Goal: Task Accomplishment & Management: Use online tool/utility

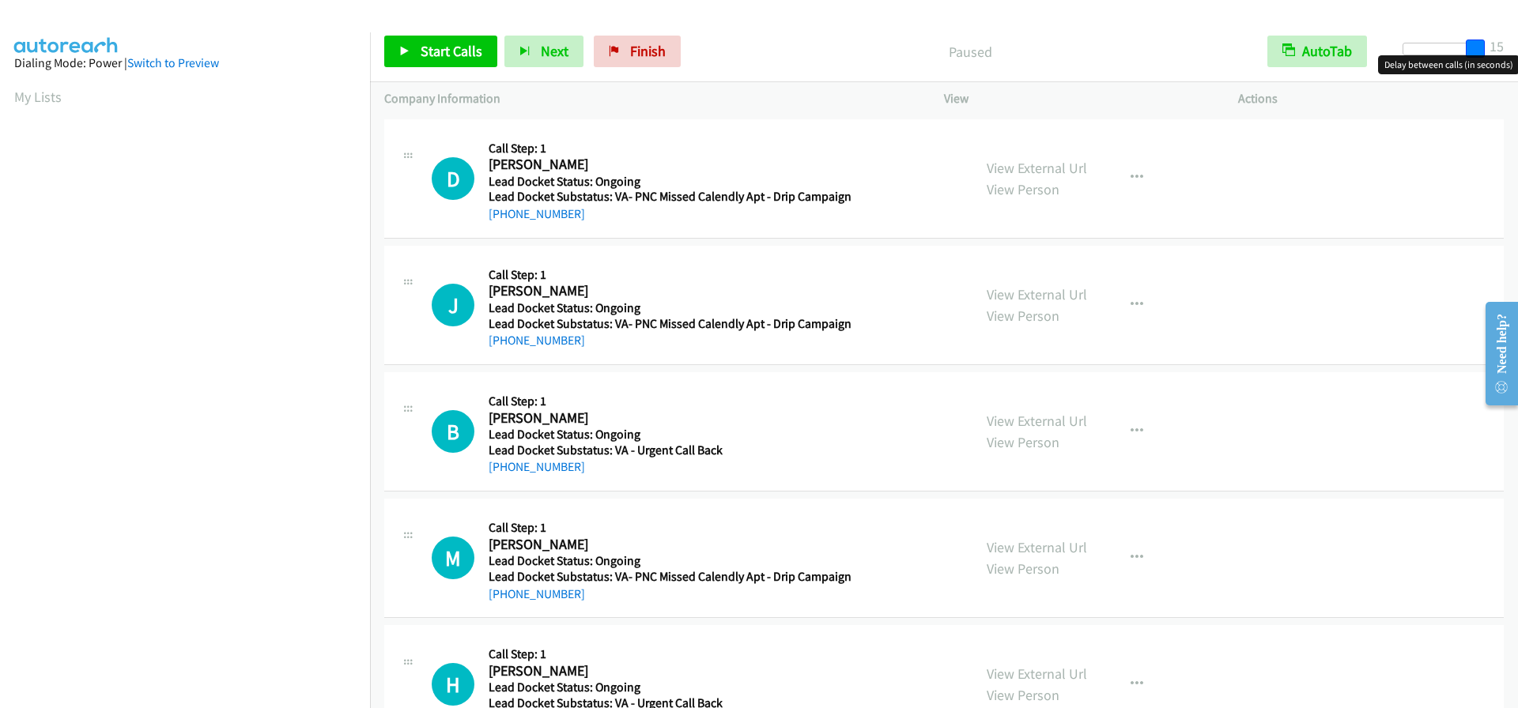
drag, startPoint x: 1402, startPoint y: 48, endPoint x: 1502, endPoint y: 51, distance: 99.6
click at [1502, 51] on div "Start Calls Pause Next Finish Paused AutoTab AutoTab 15" at bounding box center [944, 51] width 1148 height 61
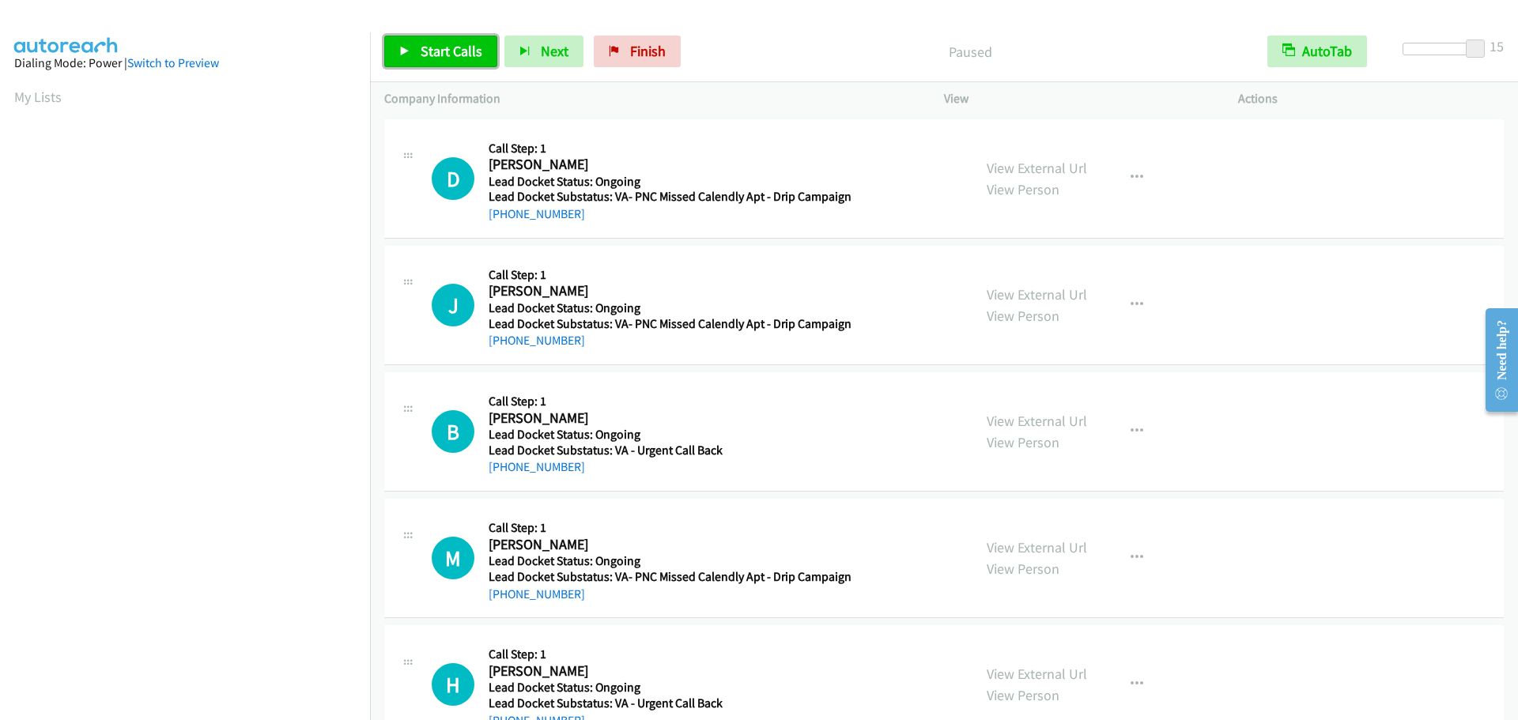
click at [440, 50] on span "Start Calls" at bounding box center [451, 51] width 62 height 18
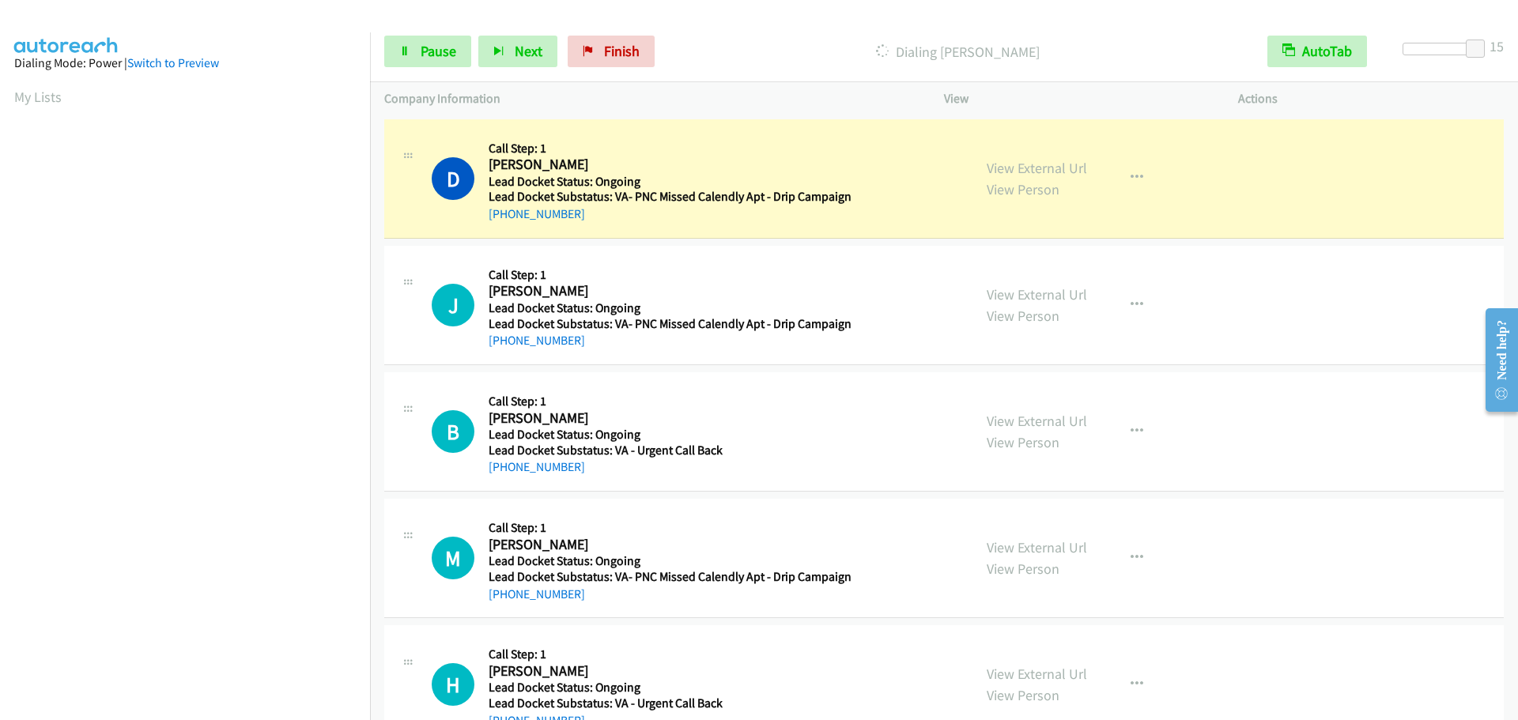
scroll to position [166, 0]
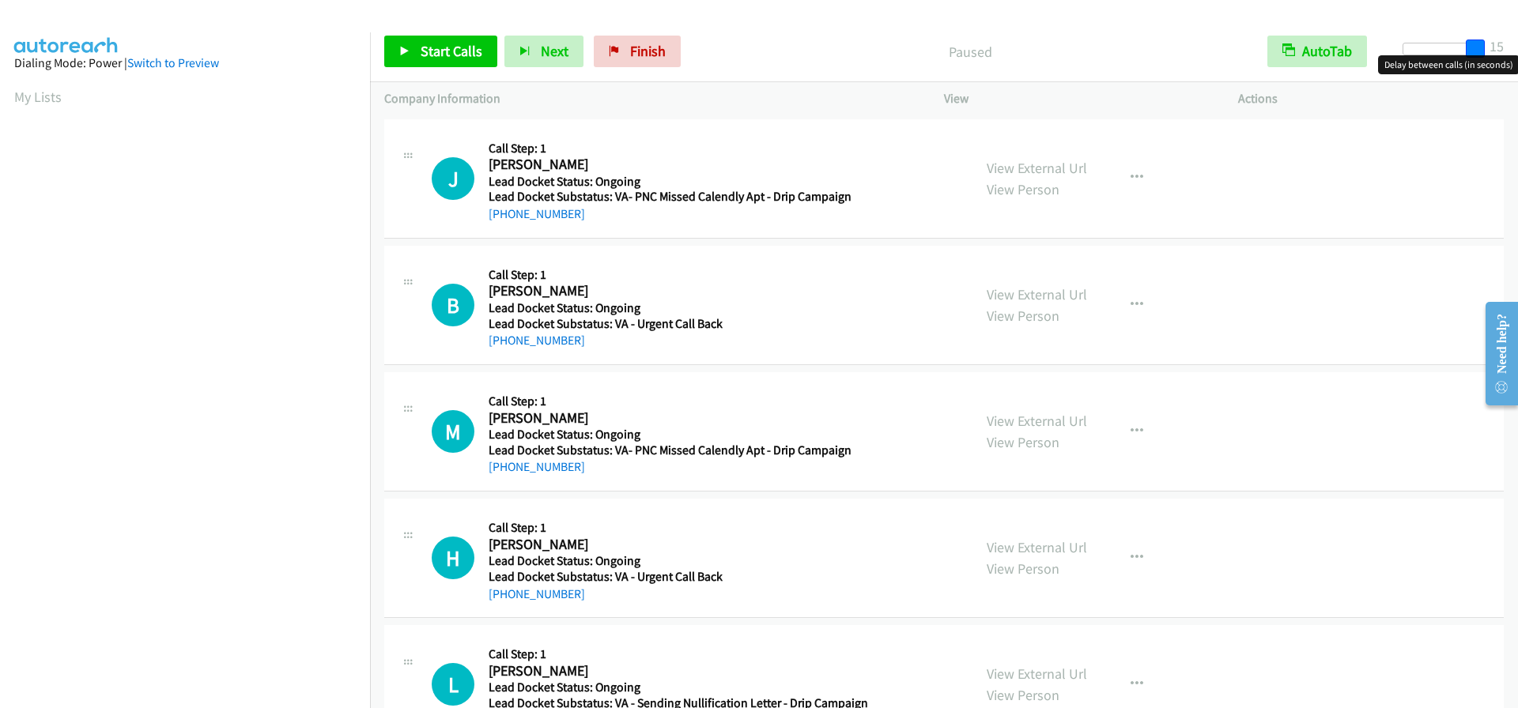
drag, startPoint x: 1411, startPoint y: 49, endPoint x: 1529, endPoint y: 40, distance: 118.1
click at [1517, 40] on html "Start Calls Pause Next Finish Paused AutoTab AutoTab 15 Company Information Inf…" at bounding box center [759, 37] width 1518 height 75
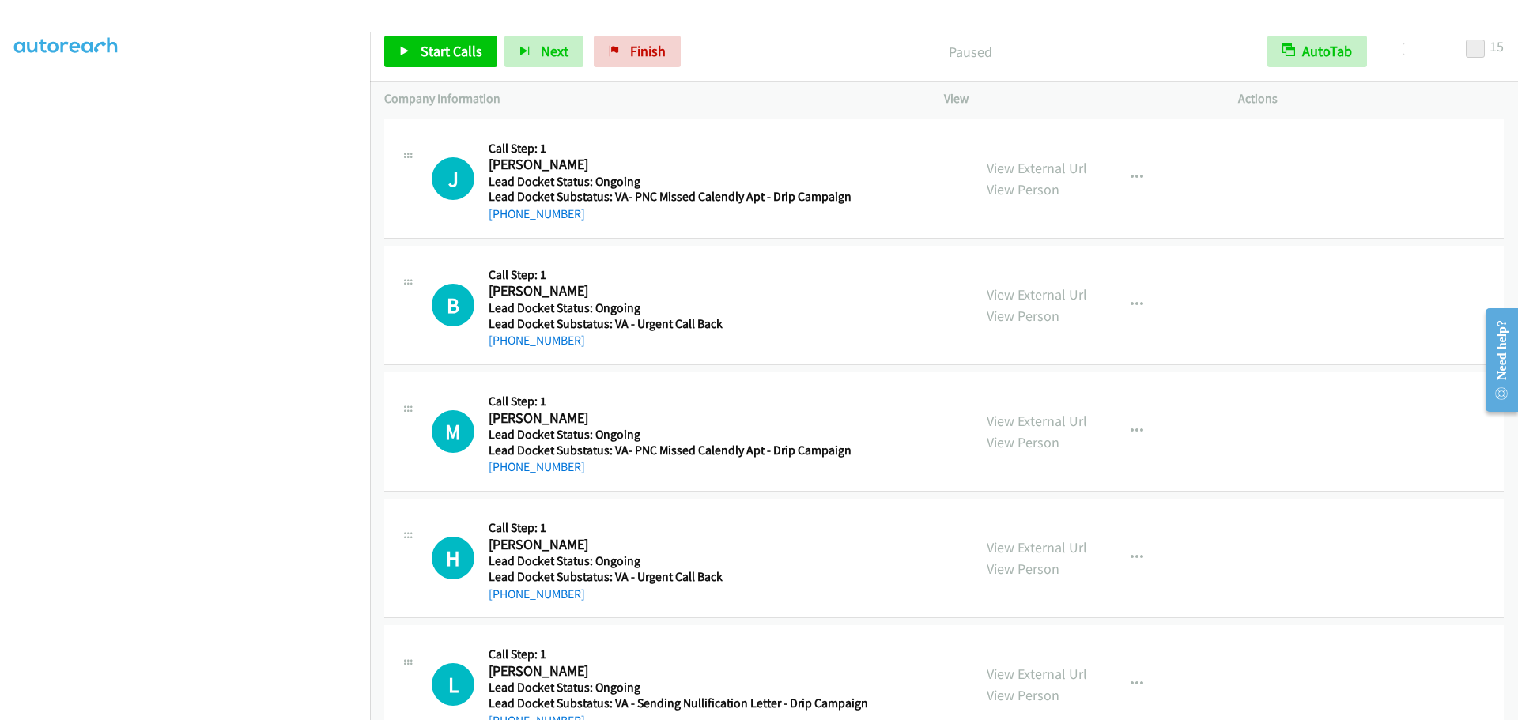
scroll to position [166, 0]
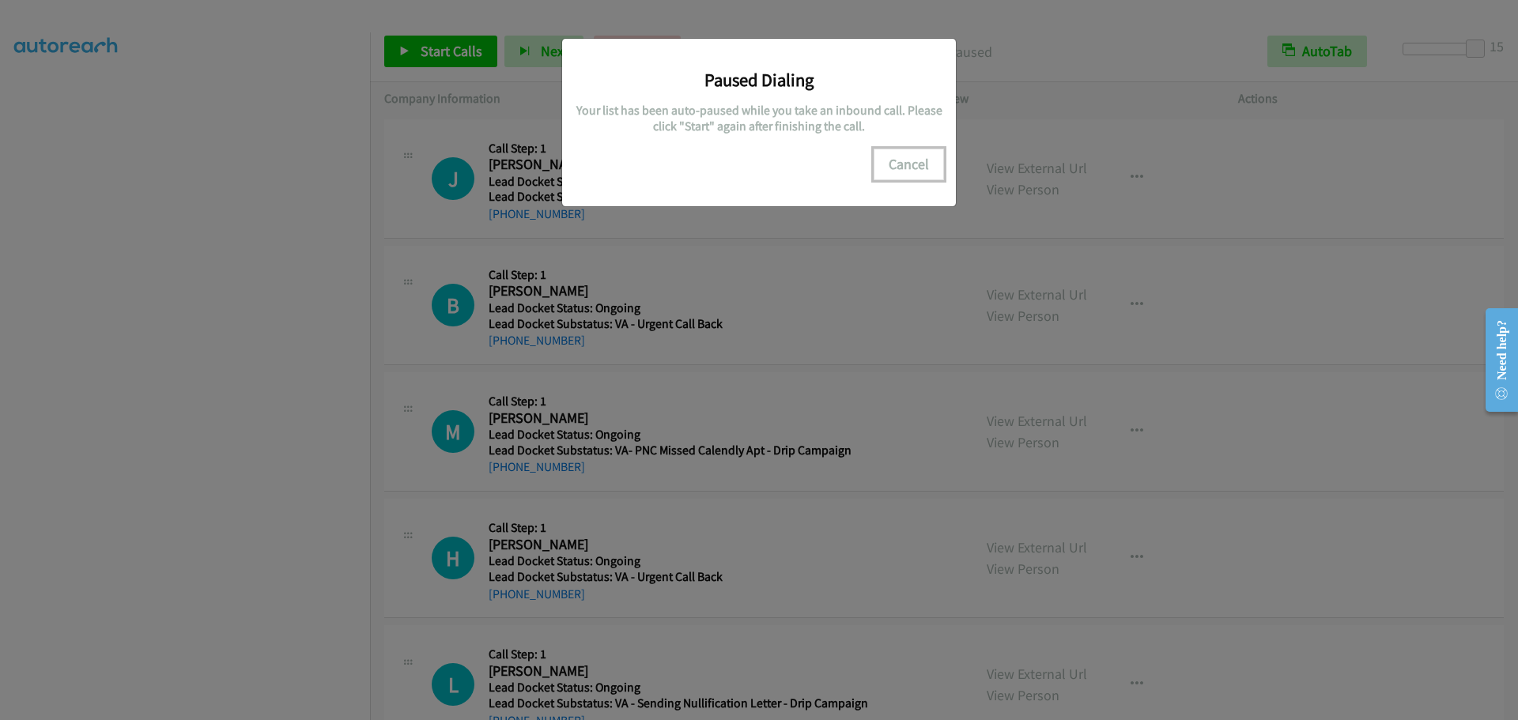
click at [920, 156] on button "Cancel" at bounding box center [908, 165] width 70 height 32
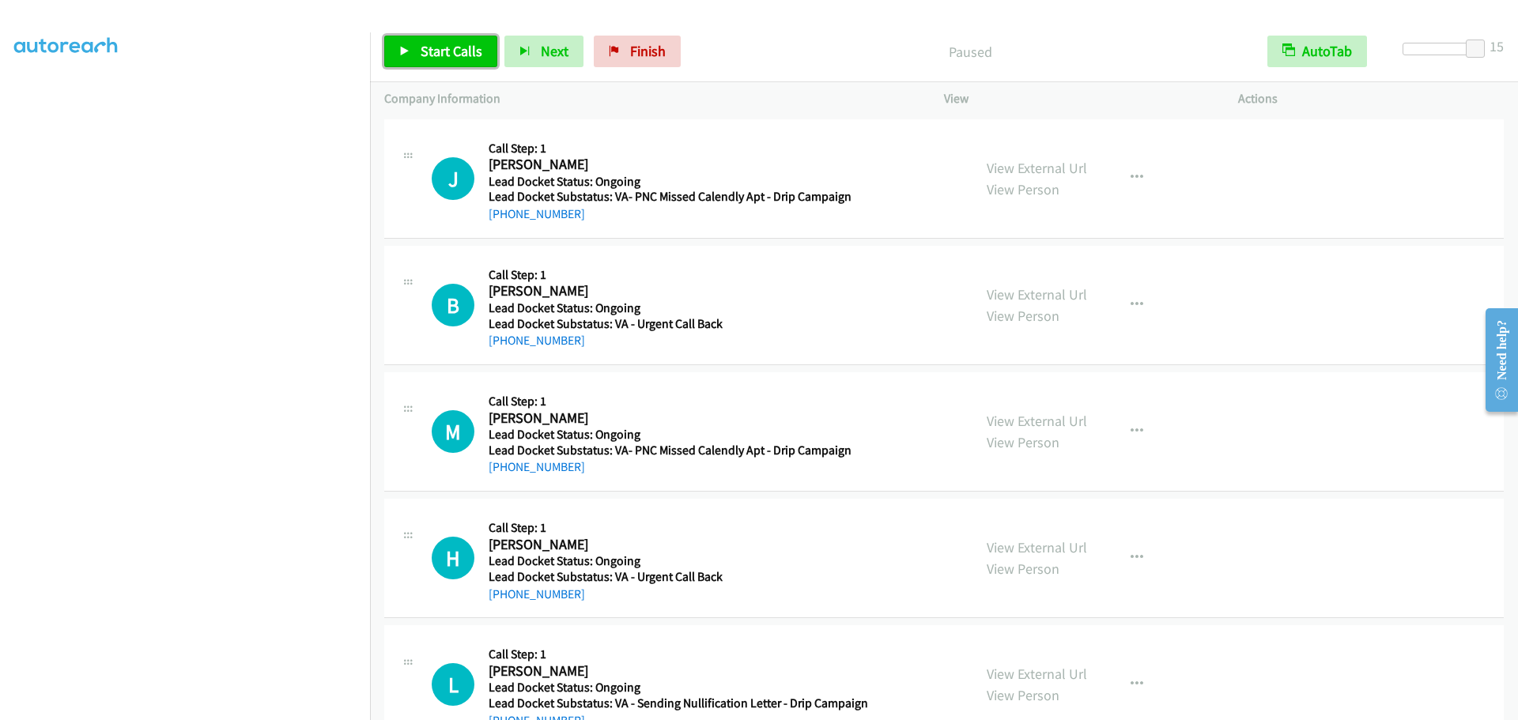
click at [454, 50] on span "Start Calls" at bounding box center [451, 51] width 62 height 18
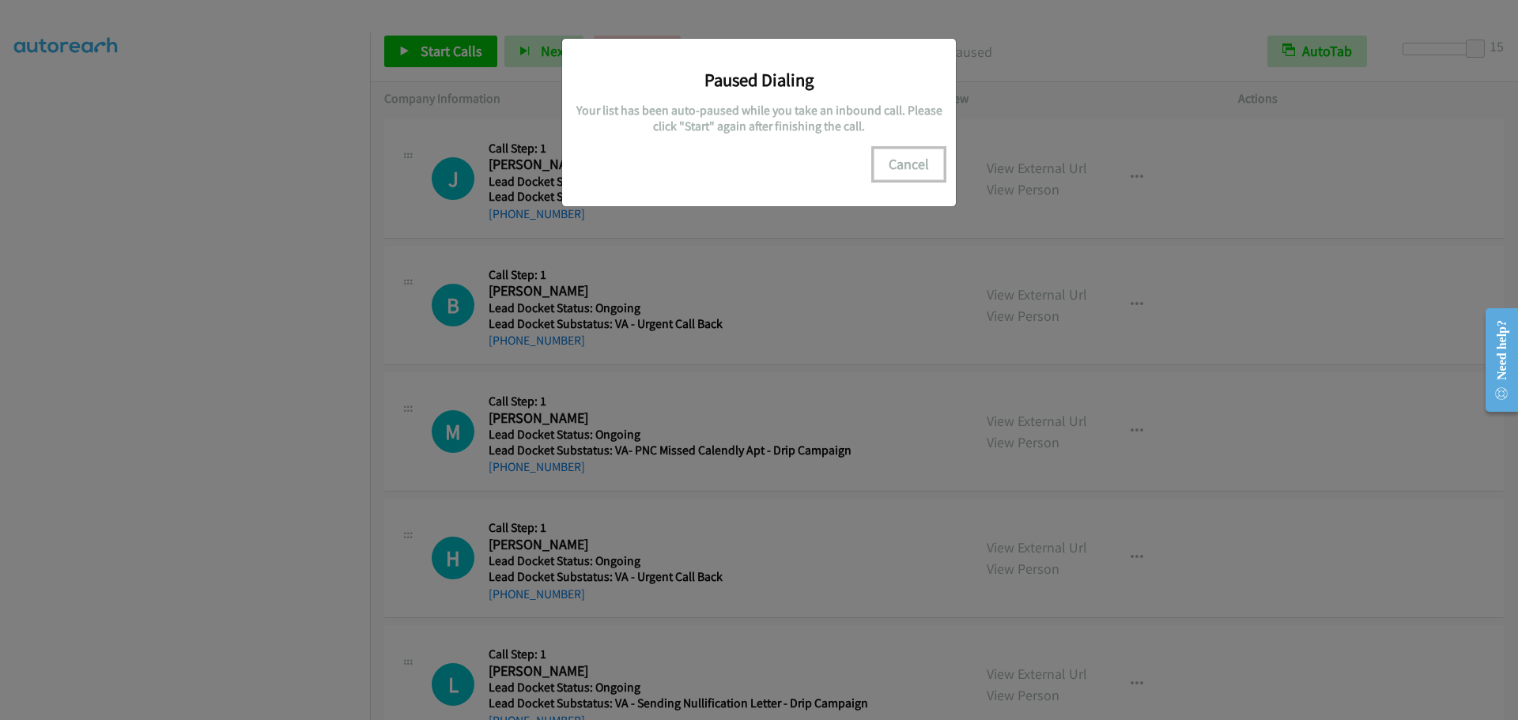
click at [912, 164] on button "Cancel" at bounding box center [908, 165] width 70 height 32
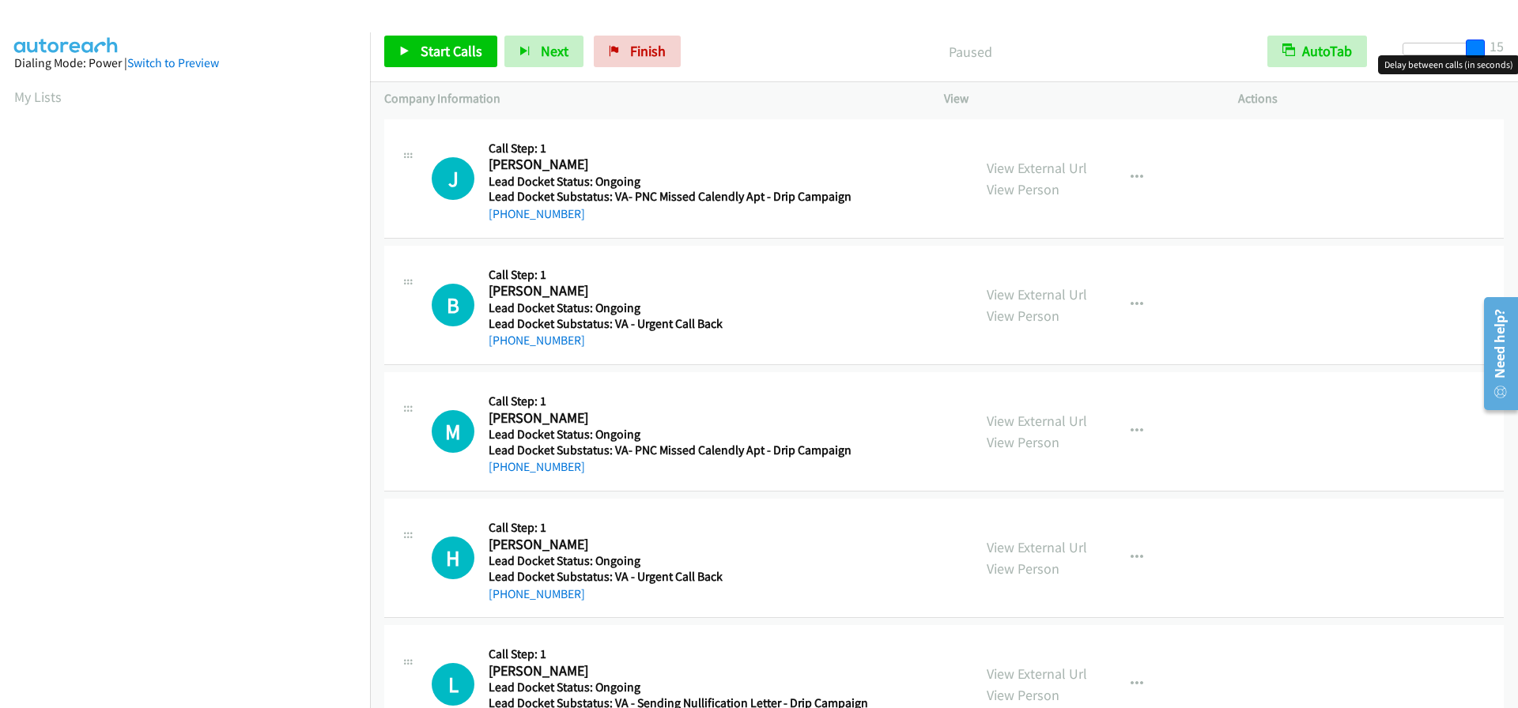
drag, startPoint x: 1409, startPoint y: 49, endPoint x: 1549, endPoint y: 55, distance: 140.8
click at [1517, 55] on html "Start Calls Pause Next Finish Paused AutoTab AutoTab 15 Company Information Inf…" at bounding box center [759, 37] width 1518 height 75
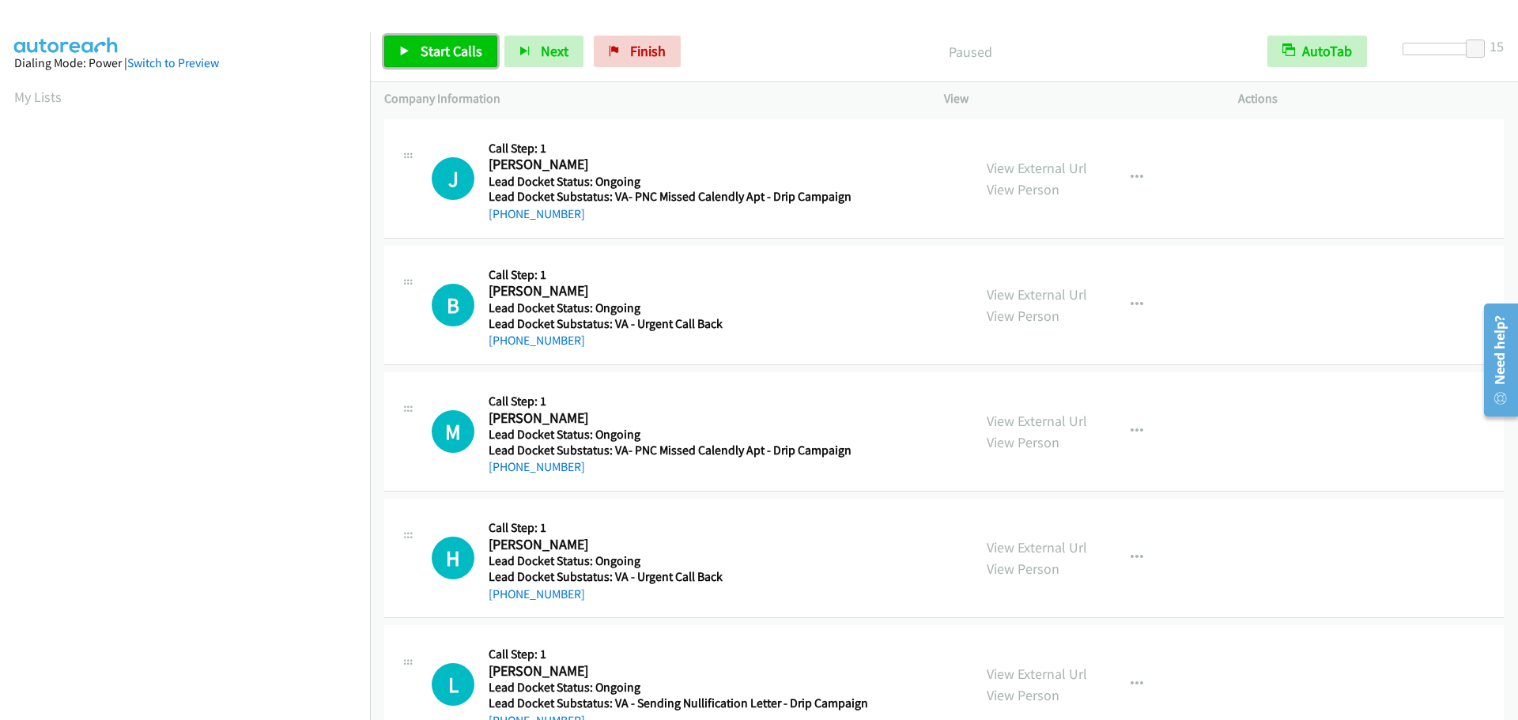
click at [425, 51] on span "Start Calls" at bounding box center [451, 51] width 62 height 18
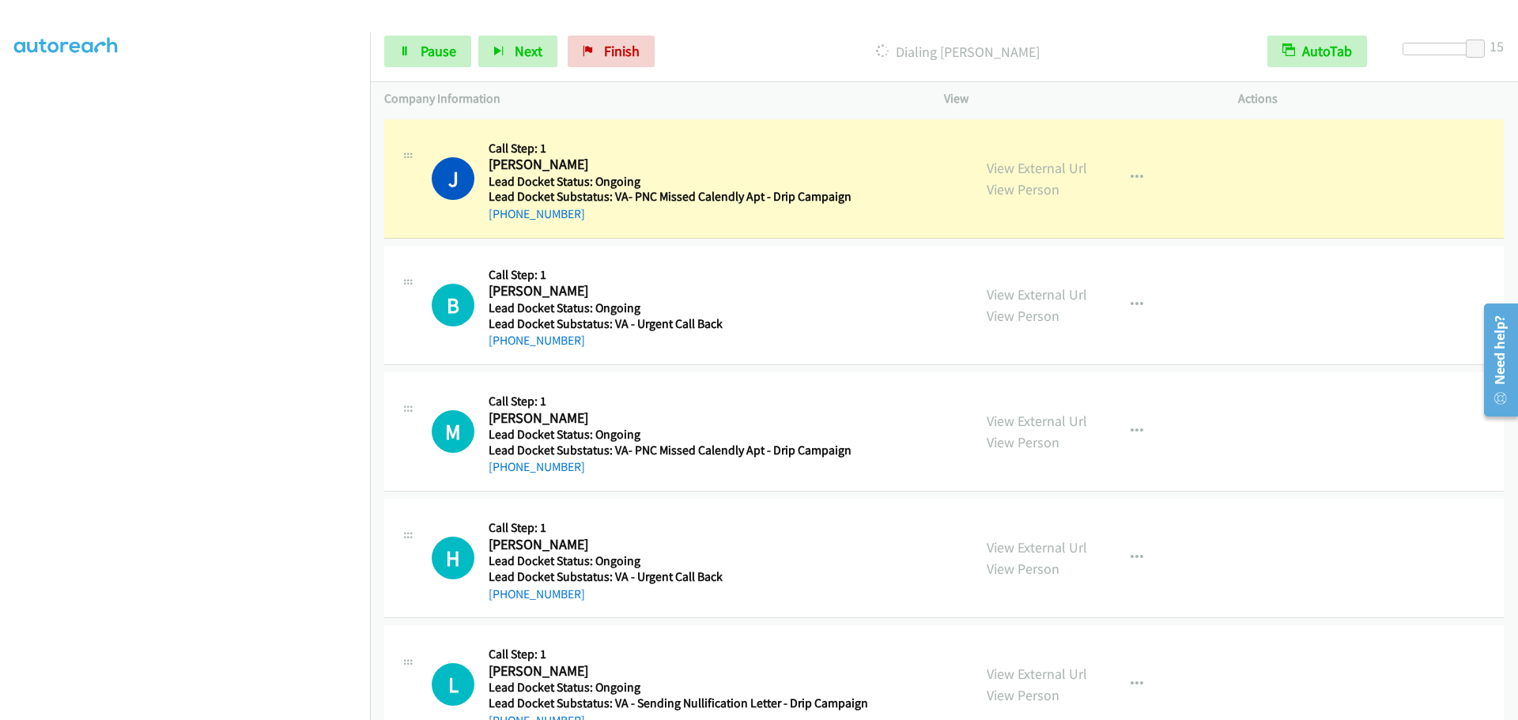
scroll to position [166, 0]
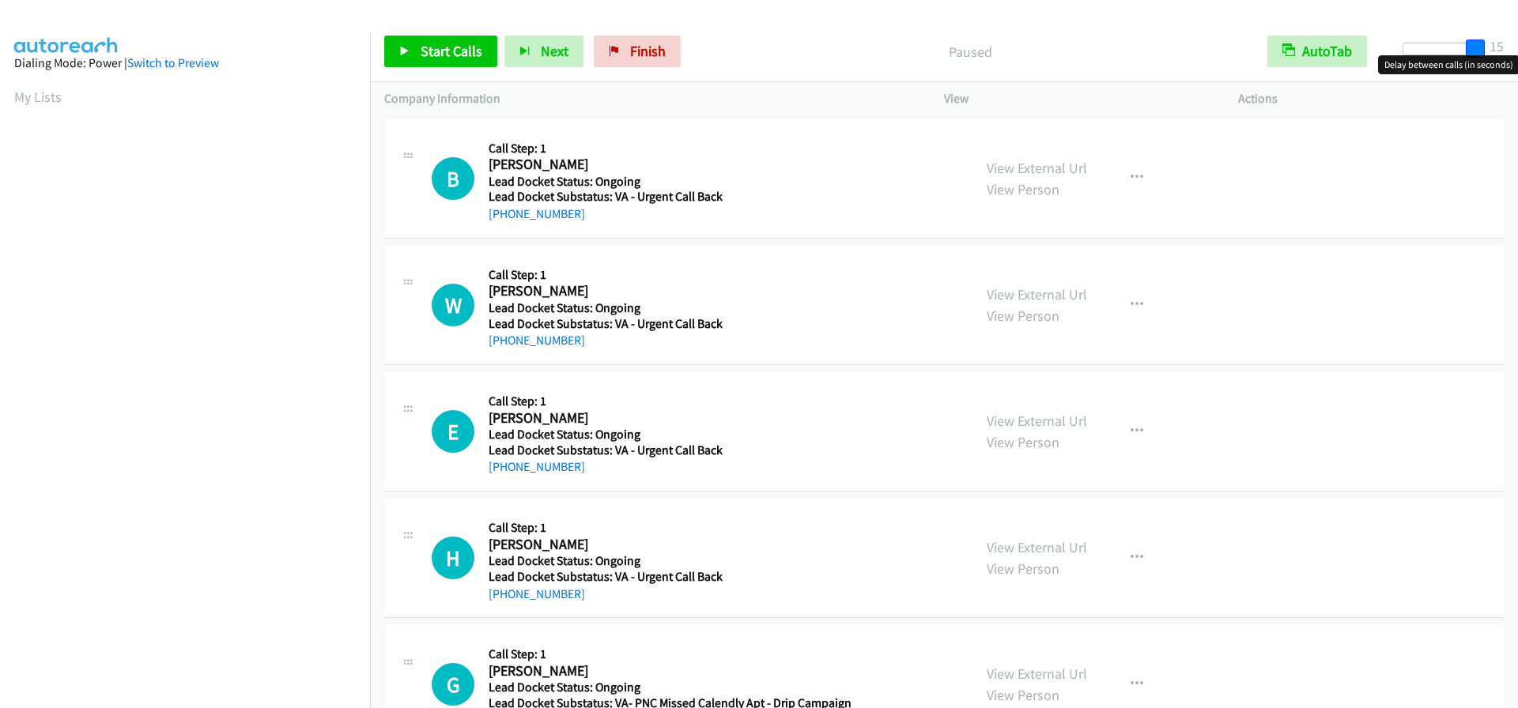
drag, startPoint x: 1406, startPoint y: 46, endPoint x: 1595, endPoint y: 52, distance: 189.0
click at [1517, 52] on html "Start Calls Pause Next Finish Paused AutoTab AutoTab 15 Company Information Inf…" at bounding box center [759, 37] width 1518 height 75
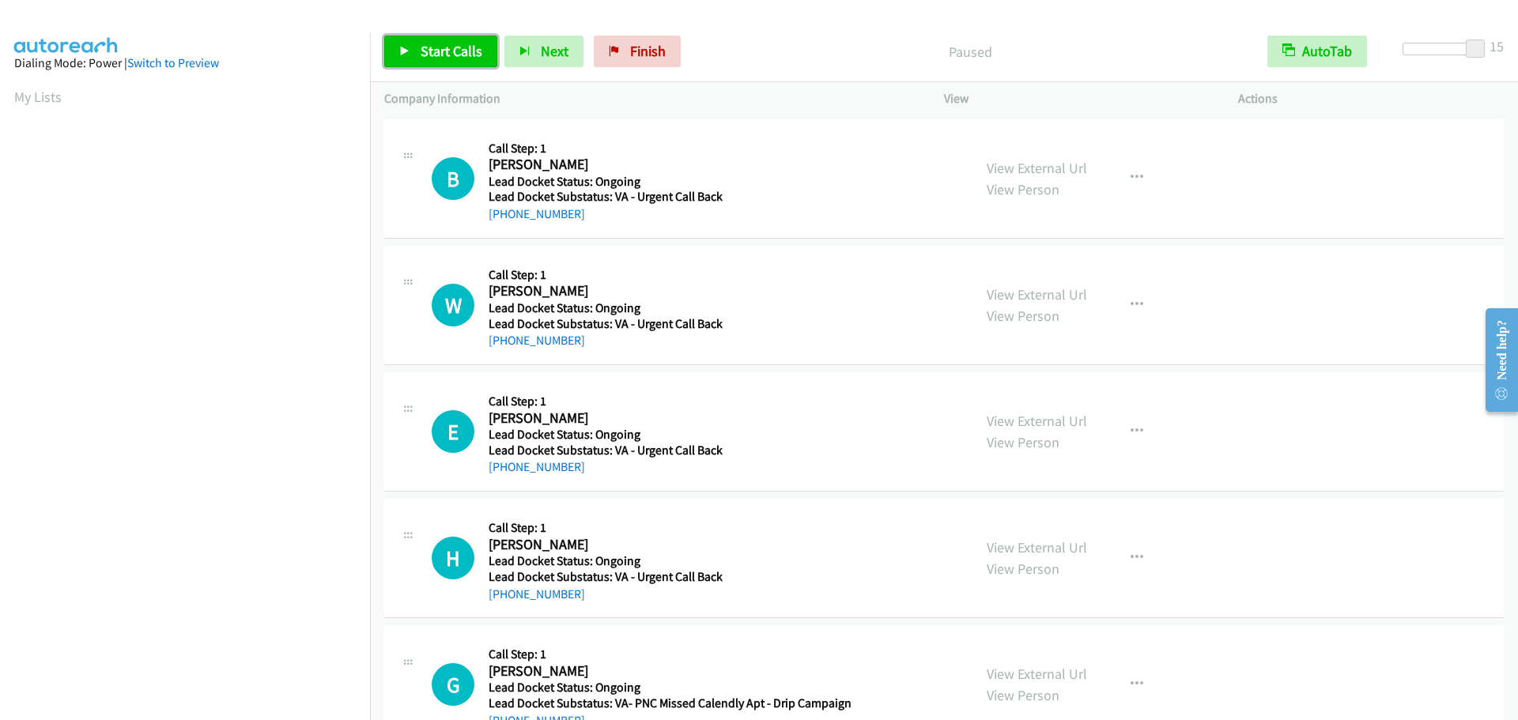
click at [447, 45] on span "Start Calls" at bounding box center [451, 51] width 62 height 18
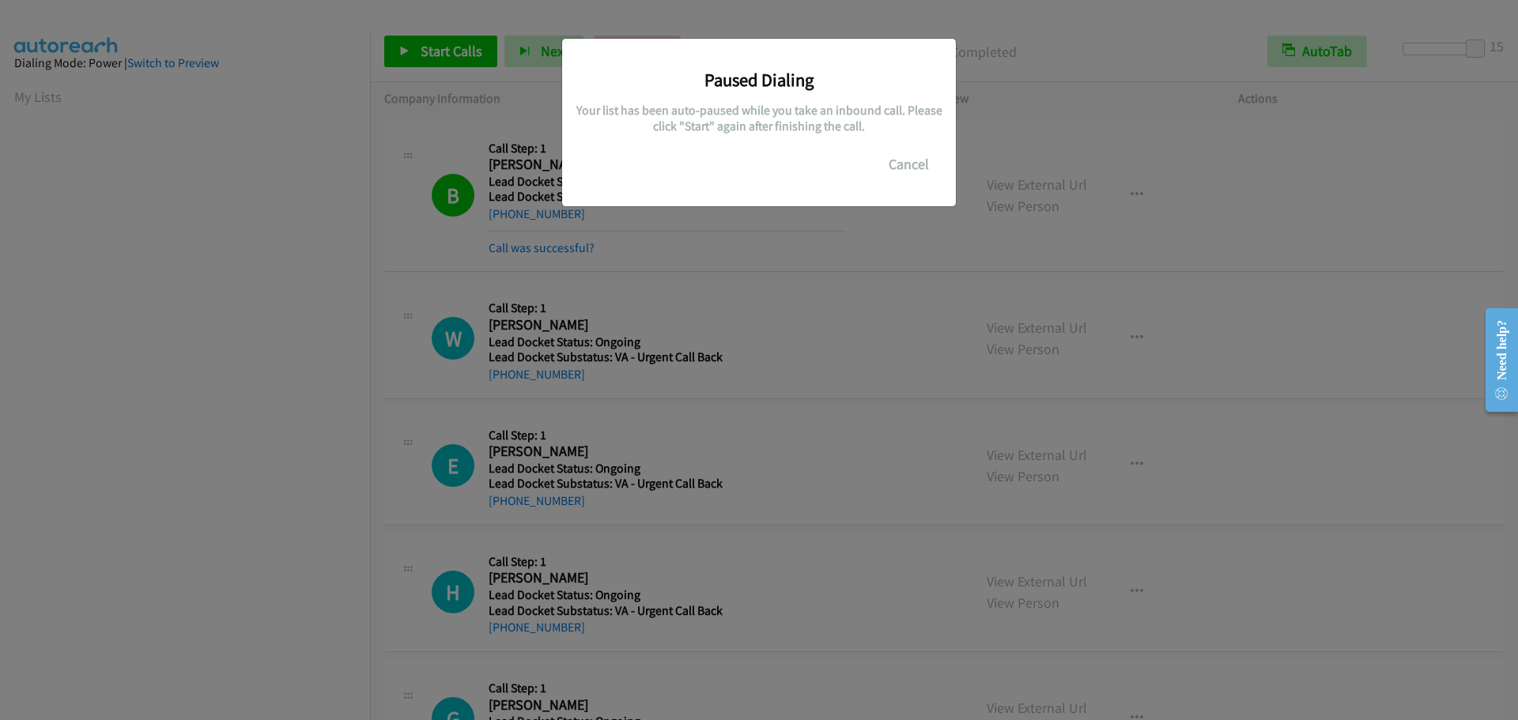
scroll to position [167, 0]
click at [920, 166] on button "Cancel" at bounding box center [908, 165] width 70 height 32
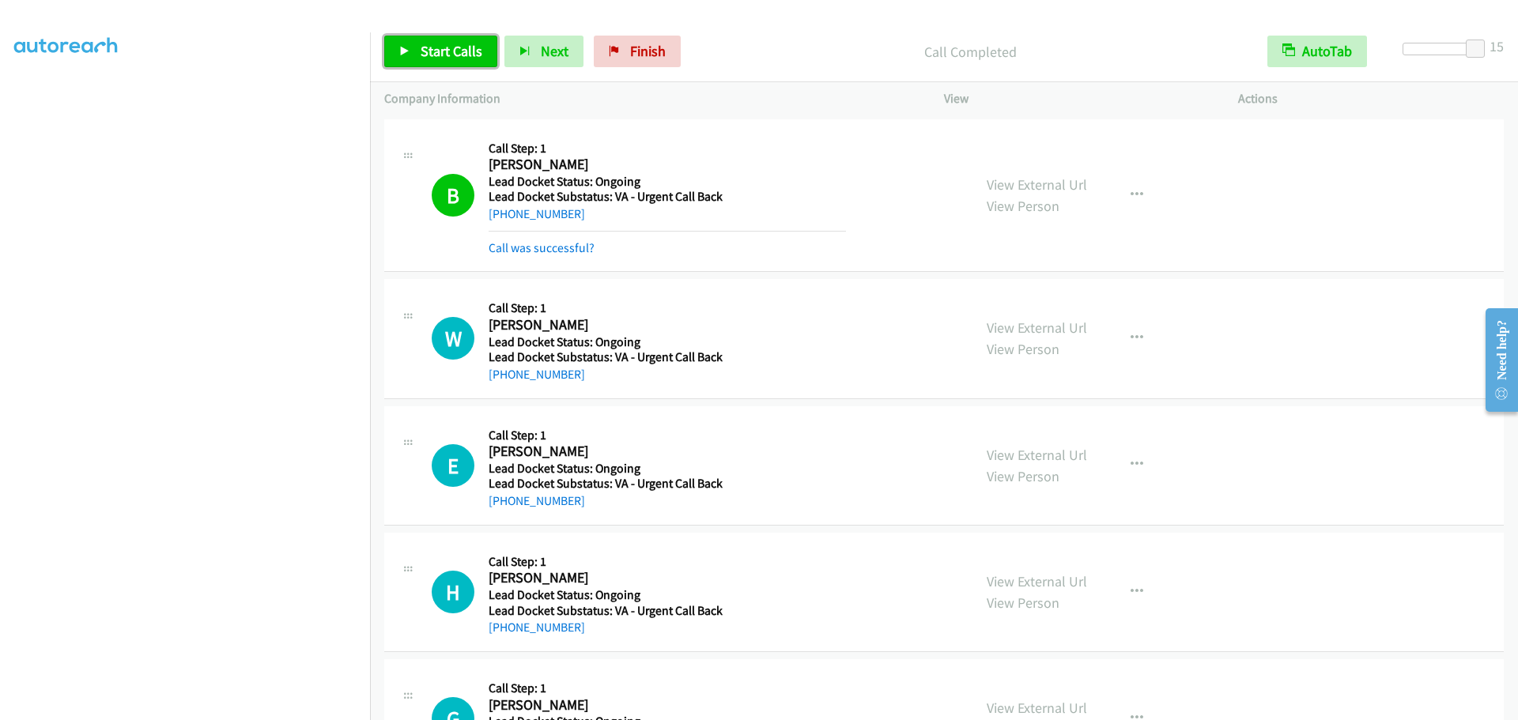
click at [458, 47] on span "Start Calls" at bounding box center [451, 51] width 62 height 18
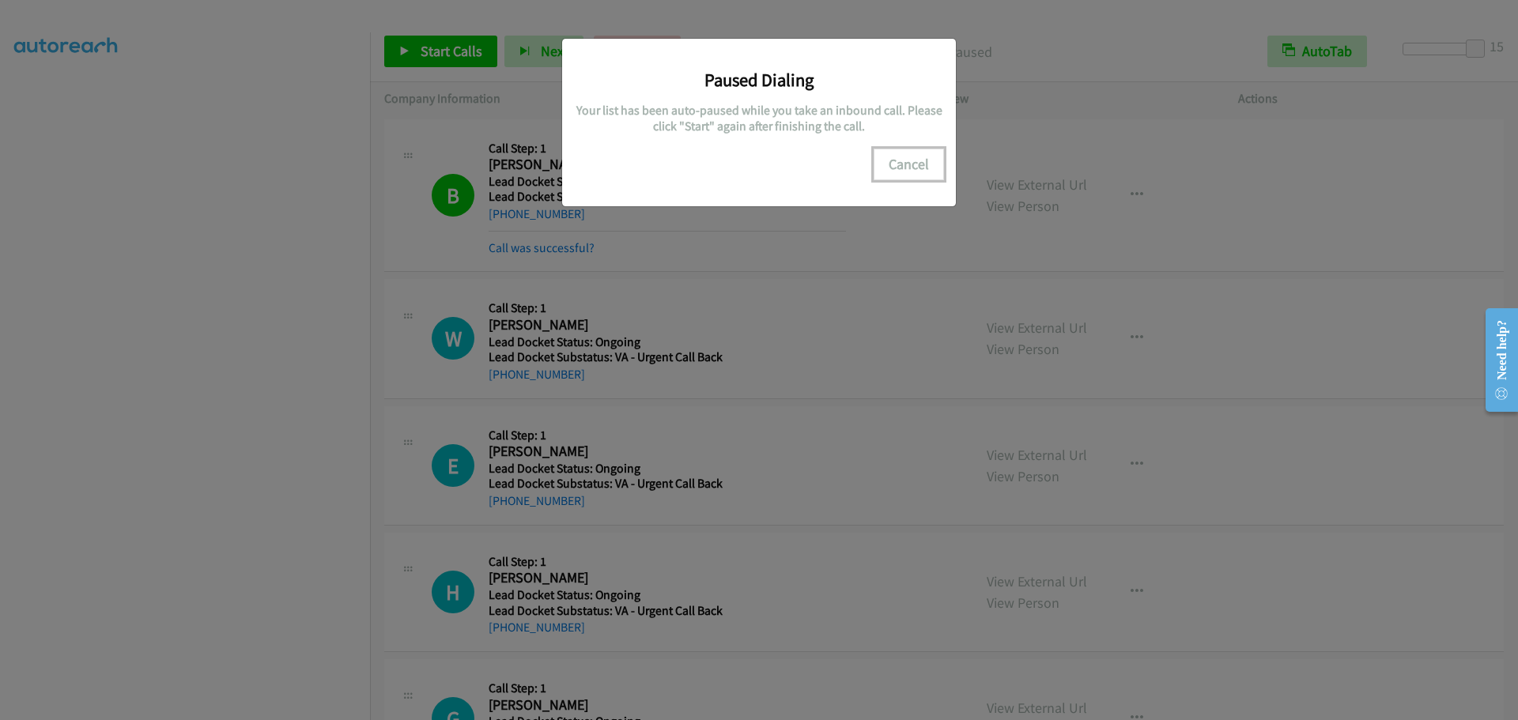
click at [915, 167] on button "Cancel" at bounding box center [908, 165] width 70 height 32
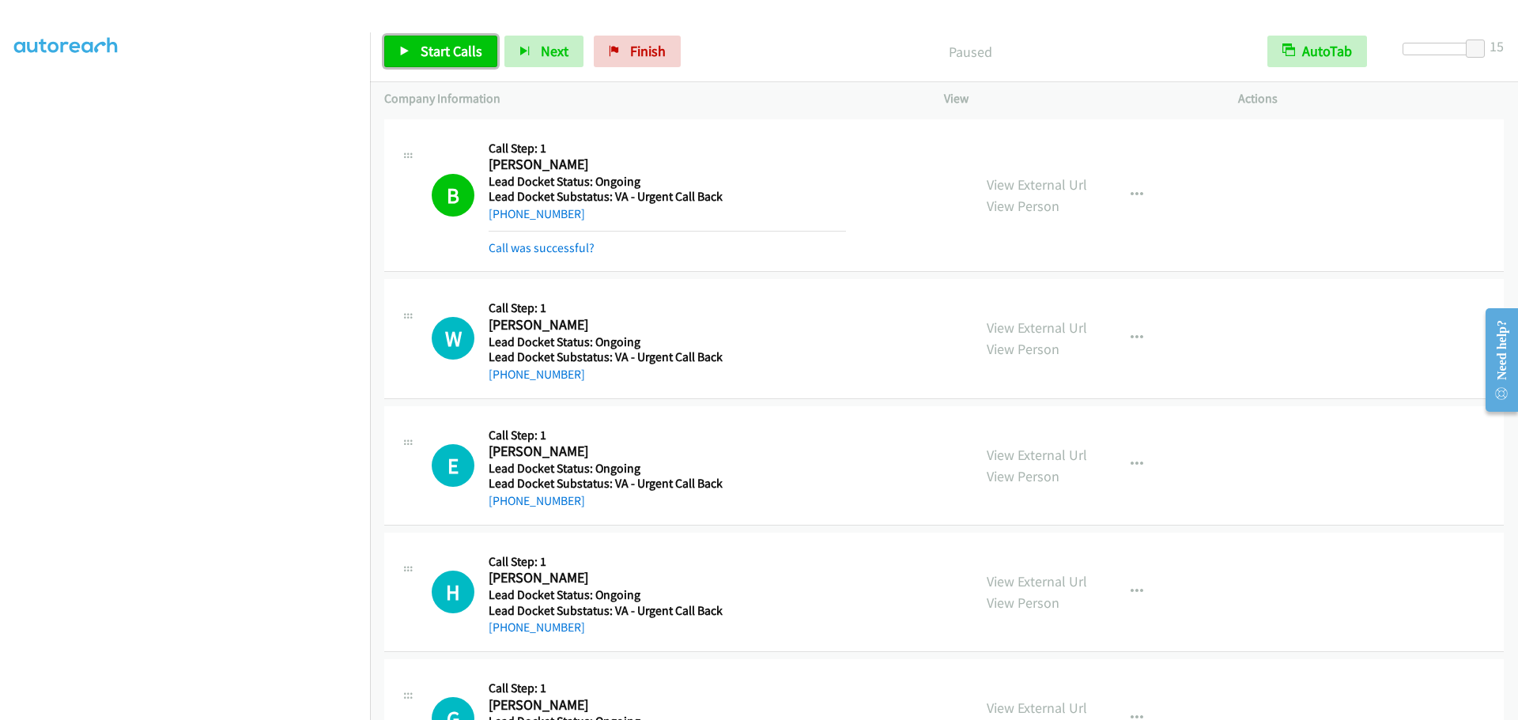
click at [427, 43] on span "Start Calls" at bounding box center [451, 51] width 62 height 18
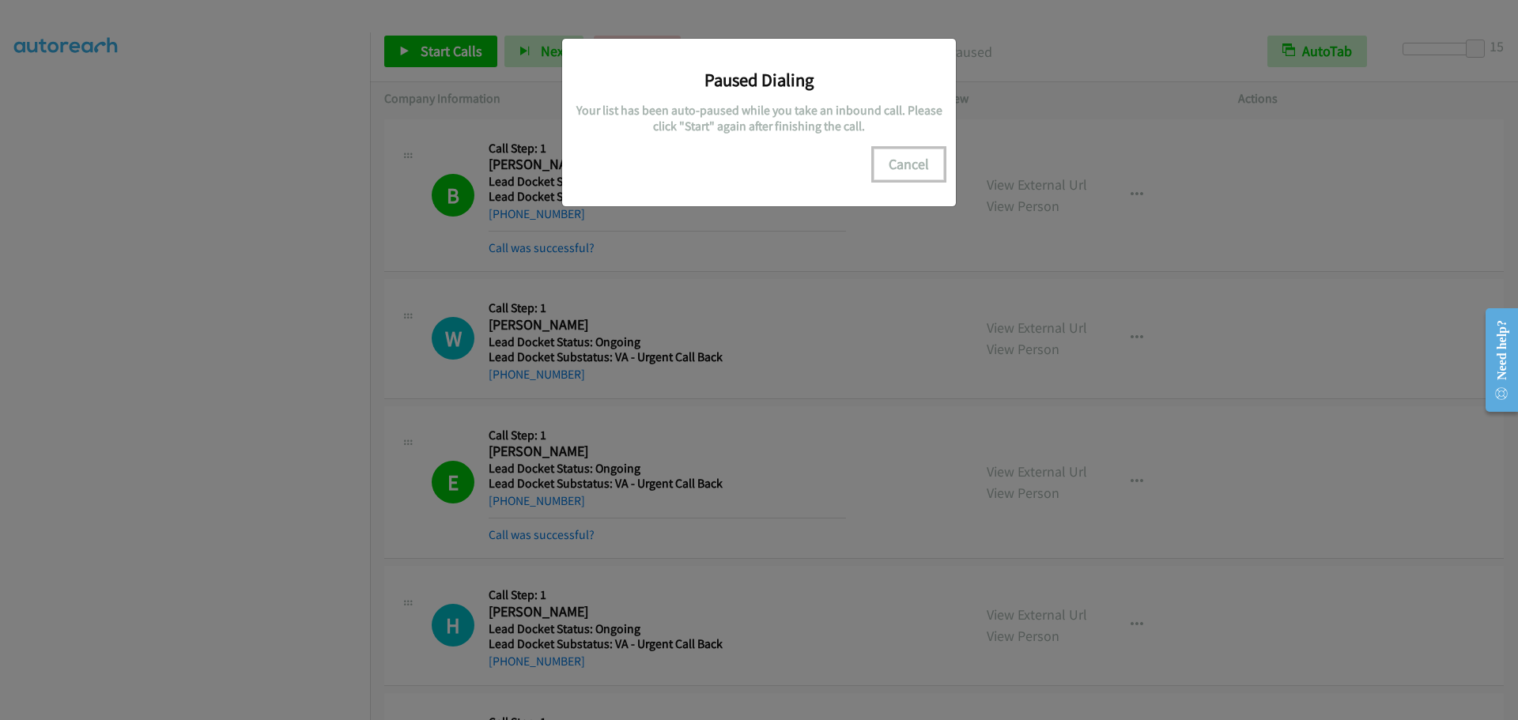
click at [918, 165] on button "Cancel" at bounding box center [908, 165] width 70 height 32
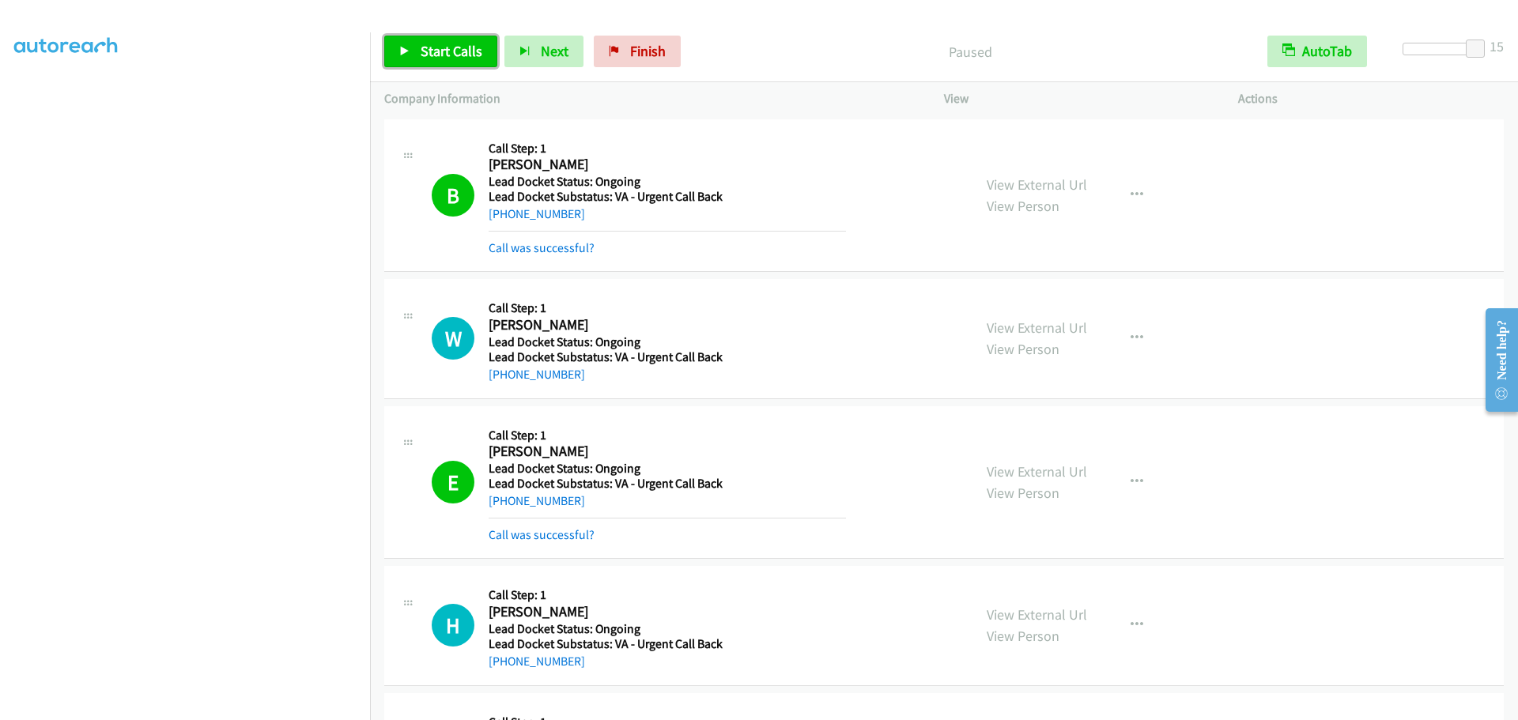
click at [454, 56] on span "Start Calls" at bounding box center [451, 51] width 62 height 18
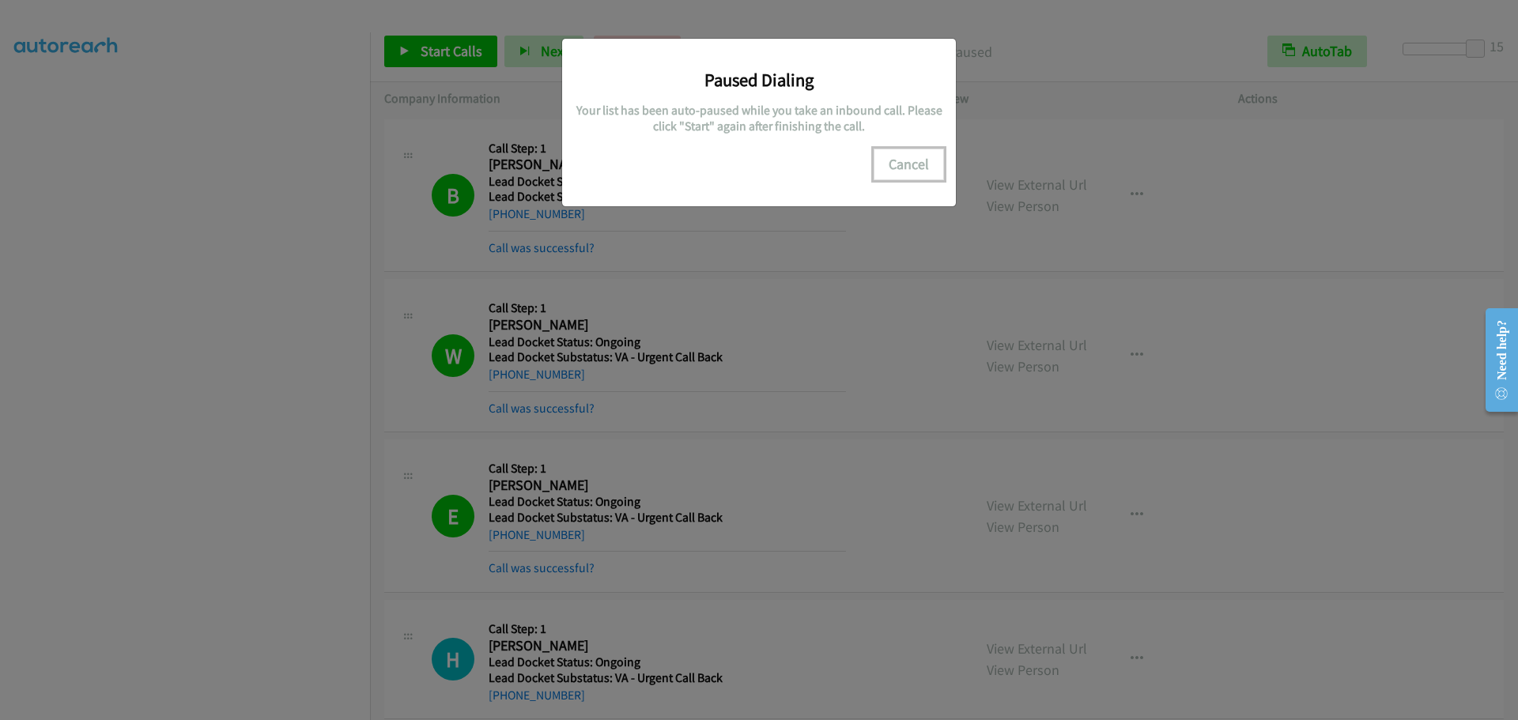
click at [891, 160] on button "Cancel" at bounding box center [908, 165] width 70 height 32
click at [915, 163] on button "Cancel" at bounding box center [908, 165] width 70 height 32
click at [908, 158] on button "Cancel" at bounding box center [908, 165] width 70 height 32
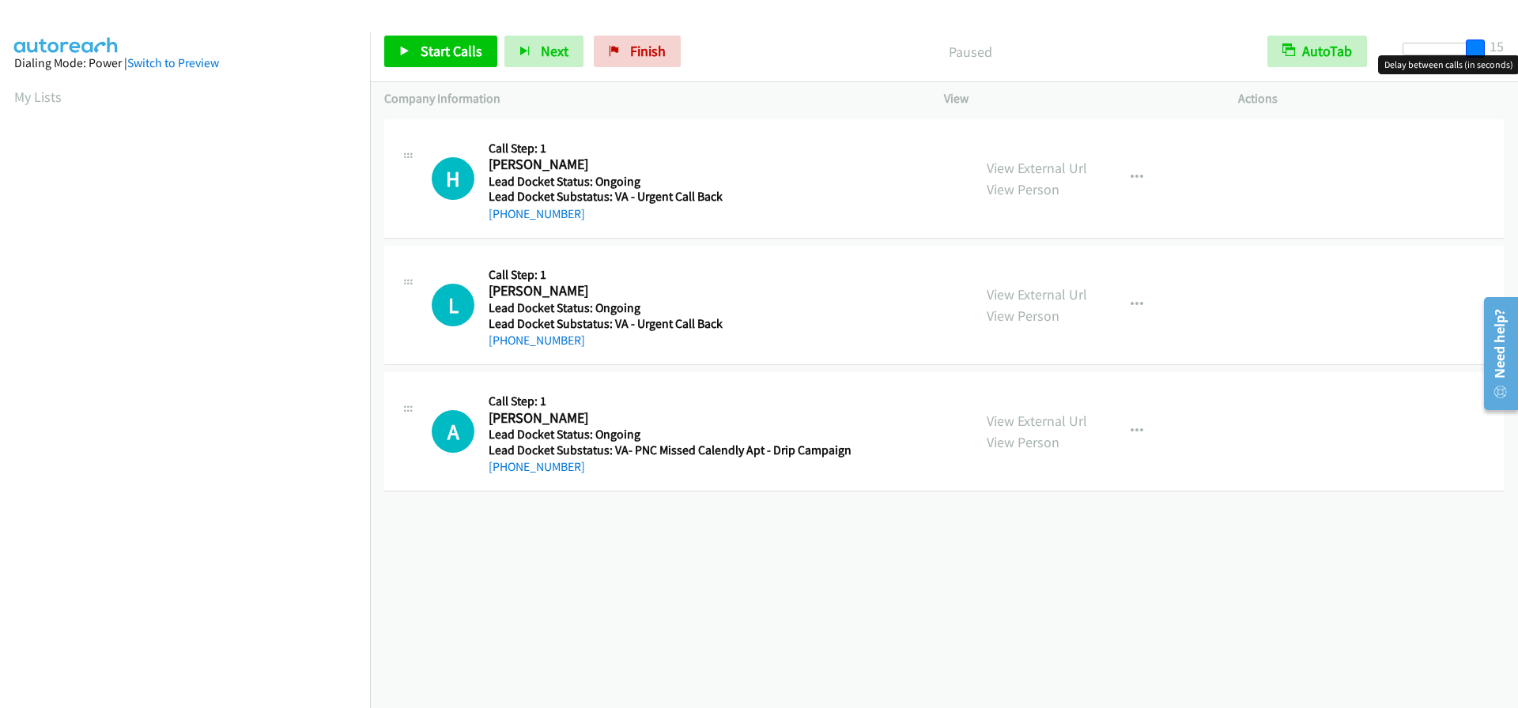
drag, startPoint x: 1409, startPoint y: 39, endPoint x: 1583, endPoint y: 14, distance: 176.4
click at [1517, 14] on html "Start Calls Pause Next Finish Paused AutoTab AutoTab 15 Company Information Inf…" at bounding box center [759, 37] width 1518 height 75
